Goal: Transaction & Acquisition: Purchase product/service

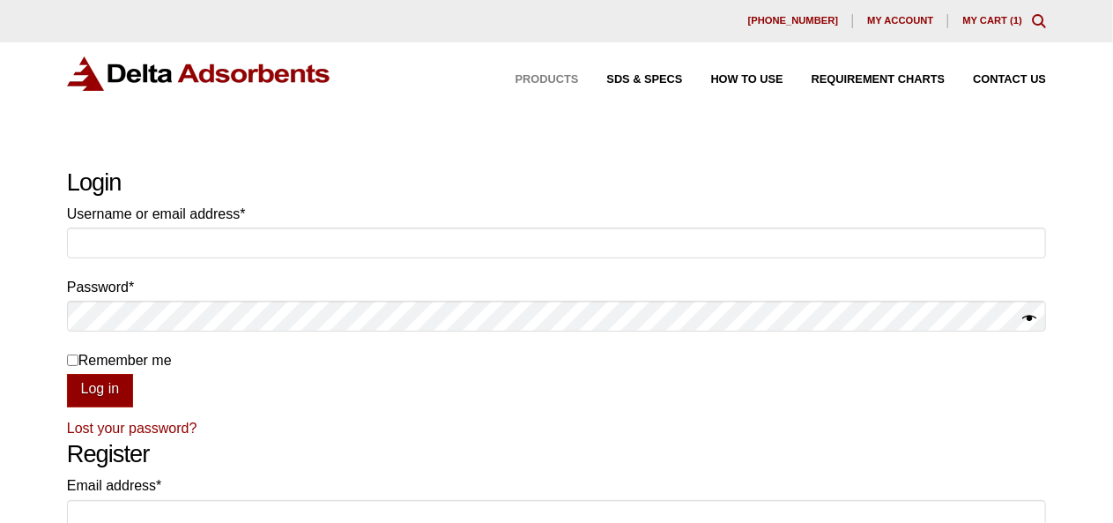
click at [533, 79] on span "Products" at bounding box center [547, 79] width 63 height 11
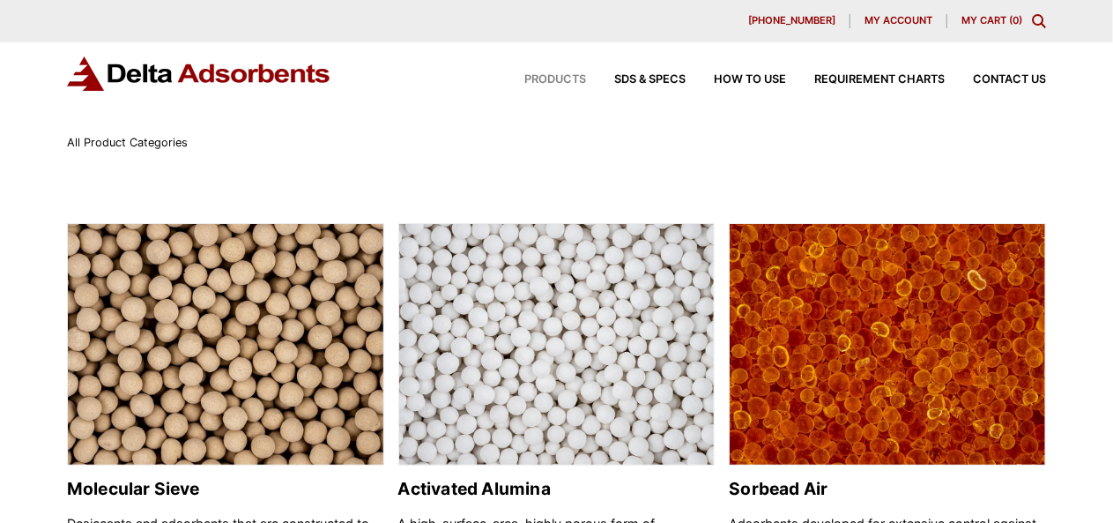
click at [564, 75] on span "Products" at bounding box center [556, 79] width 62 height 11
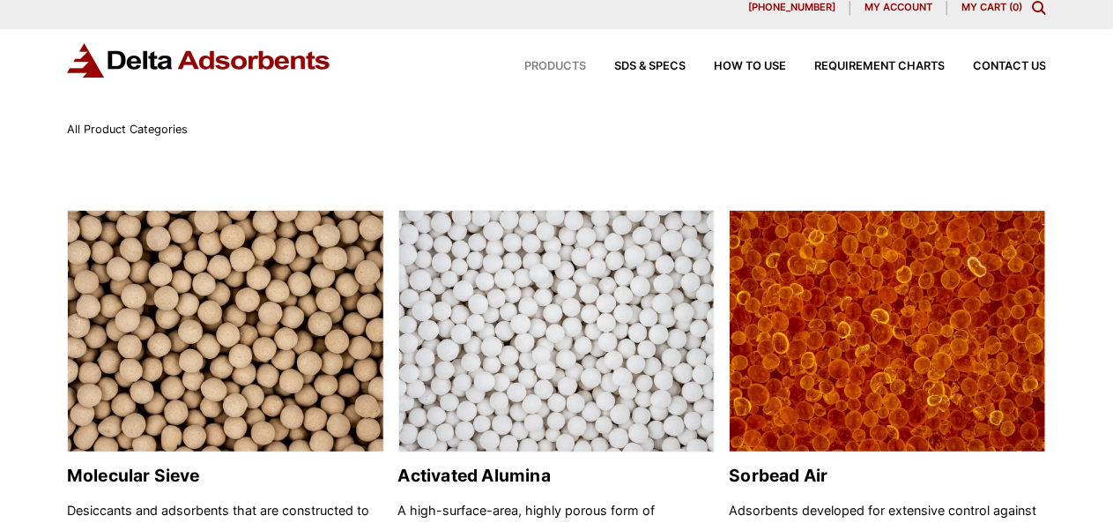
scroll to position [12, 0]
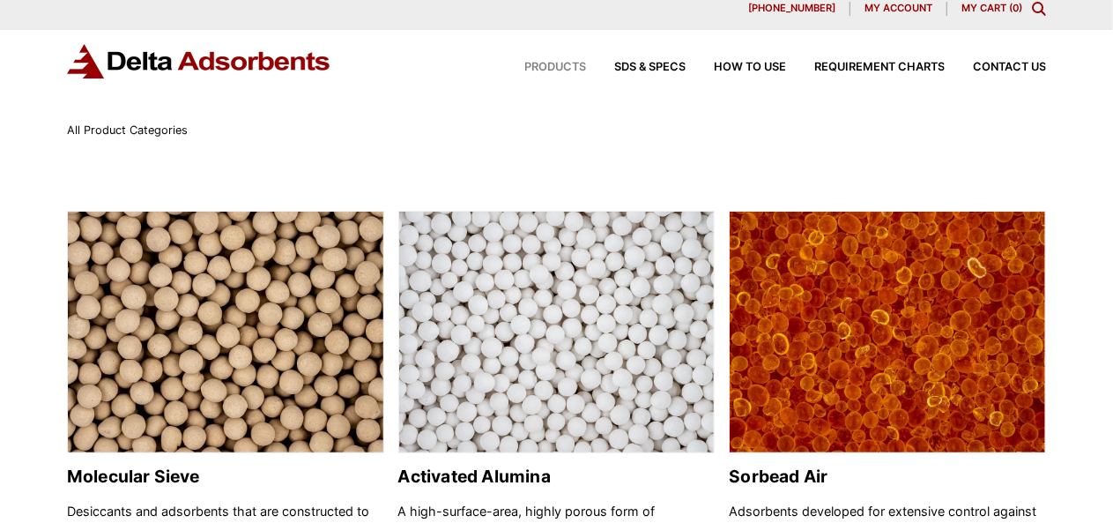
click at [577, 251] on img at bounding box center [557, 333] width 316 height 242
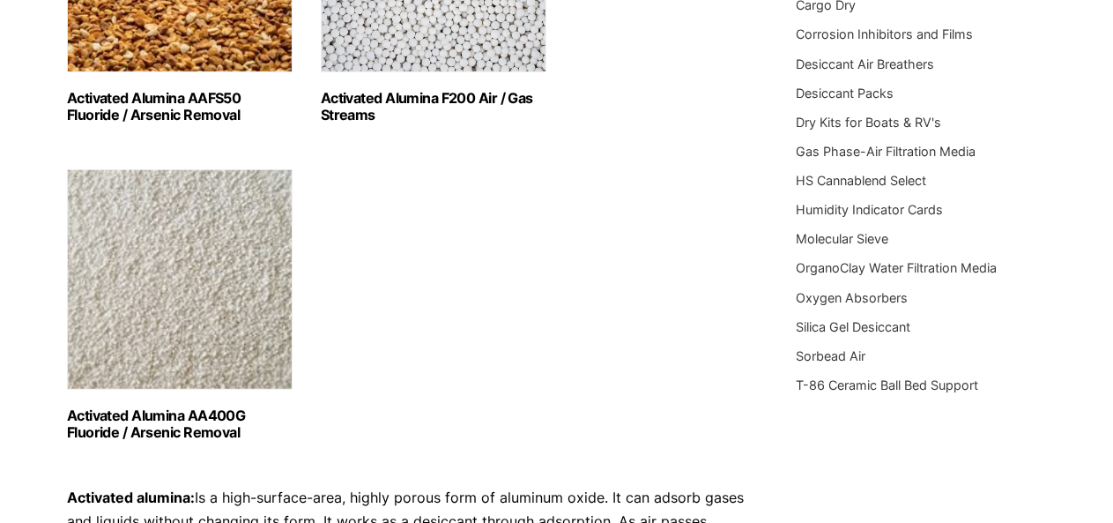
scroll to position [448, 0]
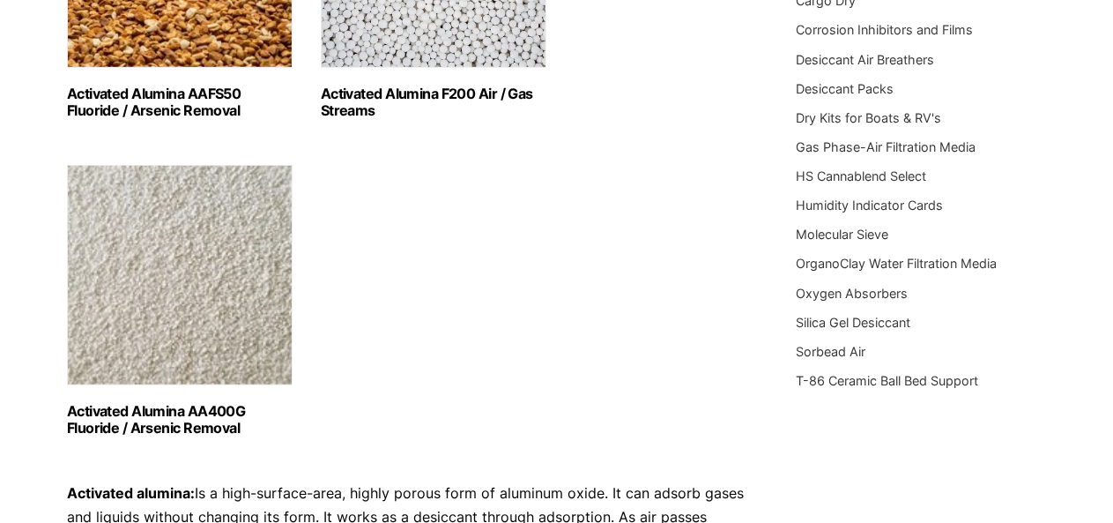
click at [207, 341] on img "Visit product category Activated Alumina AA400G Fluoride / Arsenic Removal" at bounding box center [180, 275] width 226 height 220
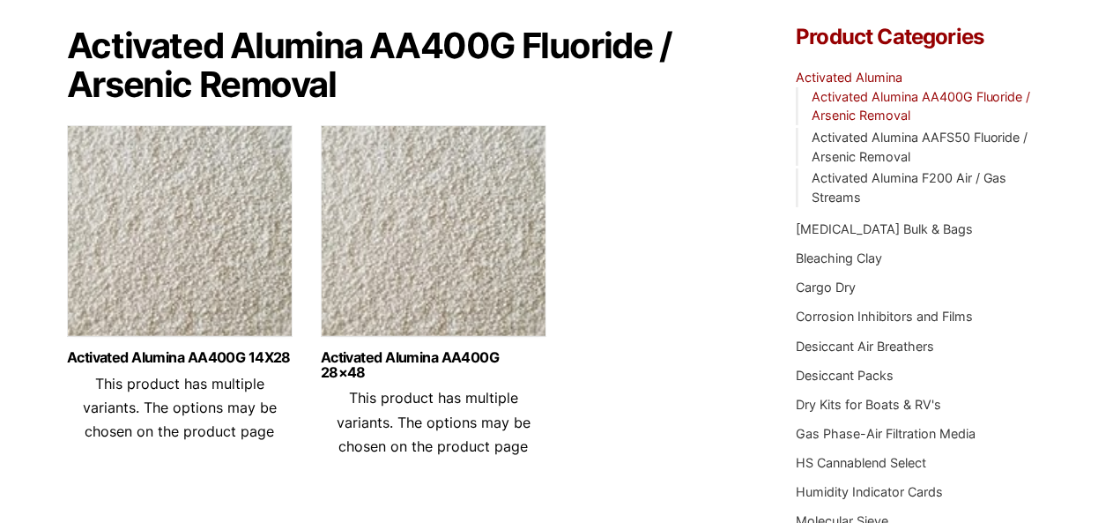
scroll to position [162, 0]
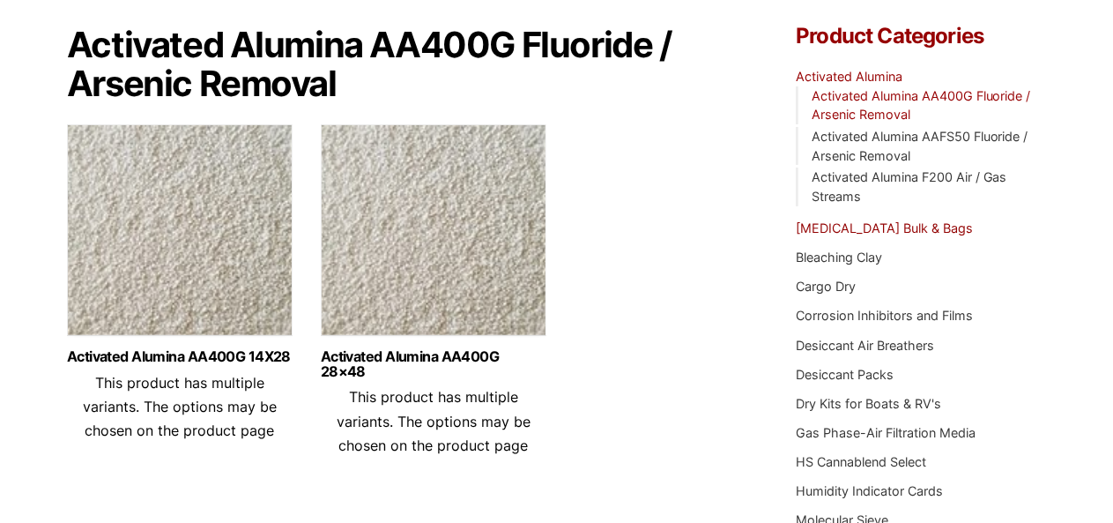
click at [873, 227] on link "[MEDICAL_DATA] Bulk & Bags" at bounding box center [884, 227] width 177 height 15
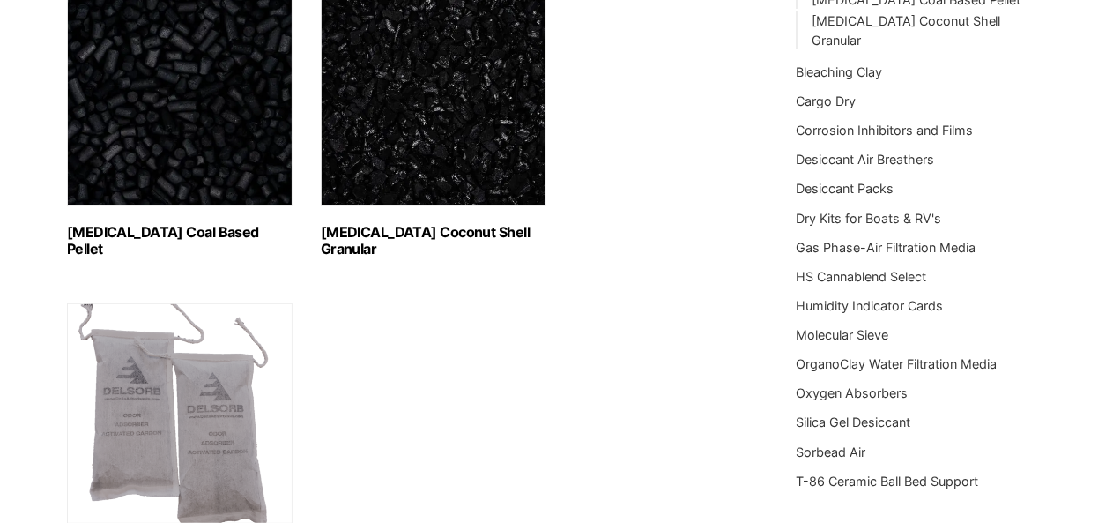
scroll to position [308, 0]
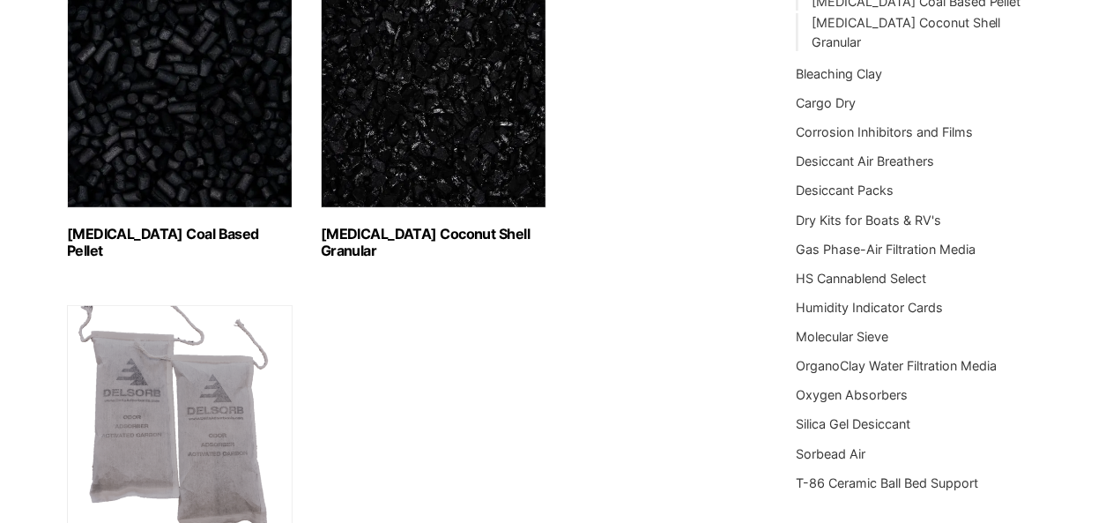
click at [425, 235] on h2 "Activated Carbon Coconut Shell Granular (3)" at bounding box center [434, 242] width 226 height 33
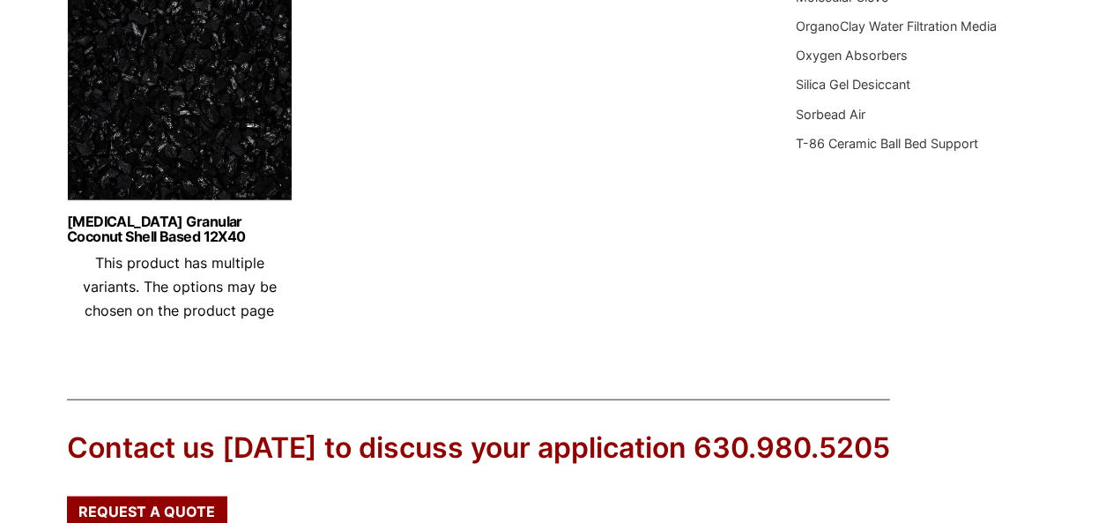
scroll to position [648, 0]
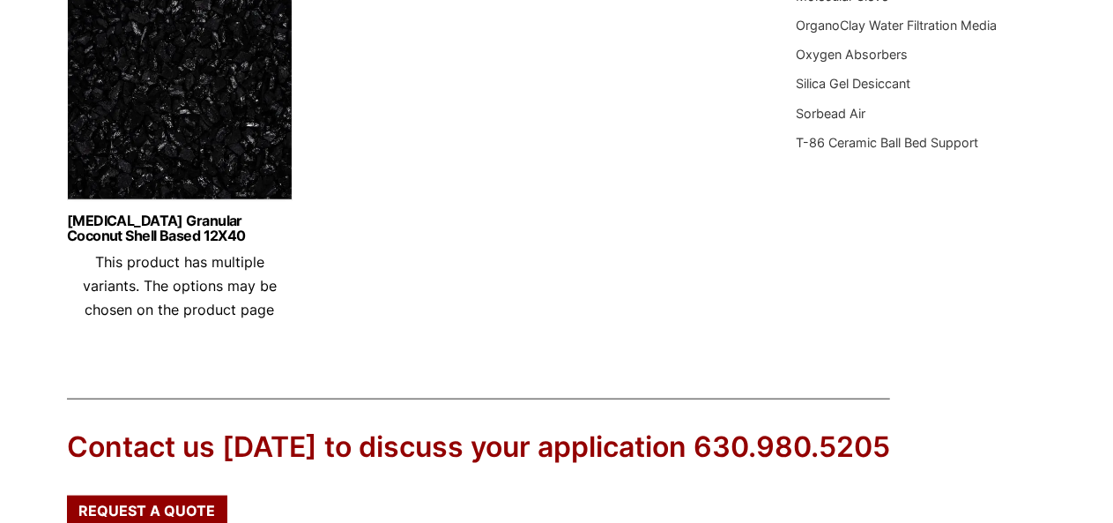
click at [196, 272] on header "[MEDICAL_DATA] Granular Coconut Shell Based 12X40 This product has multiple var…" at bounding box center [180, 267] width 226 height 108
click at [173, 174] on img at bounding box center [180, 99] width 226 height 220
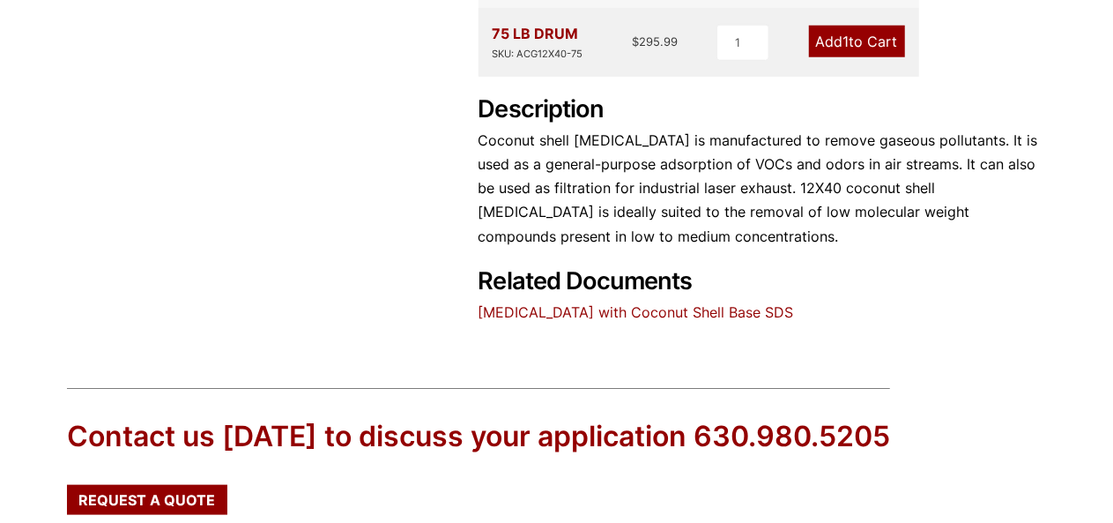
scroll to position [998, 0]
